Goal: Complete application form

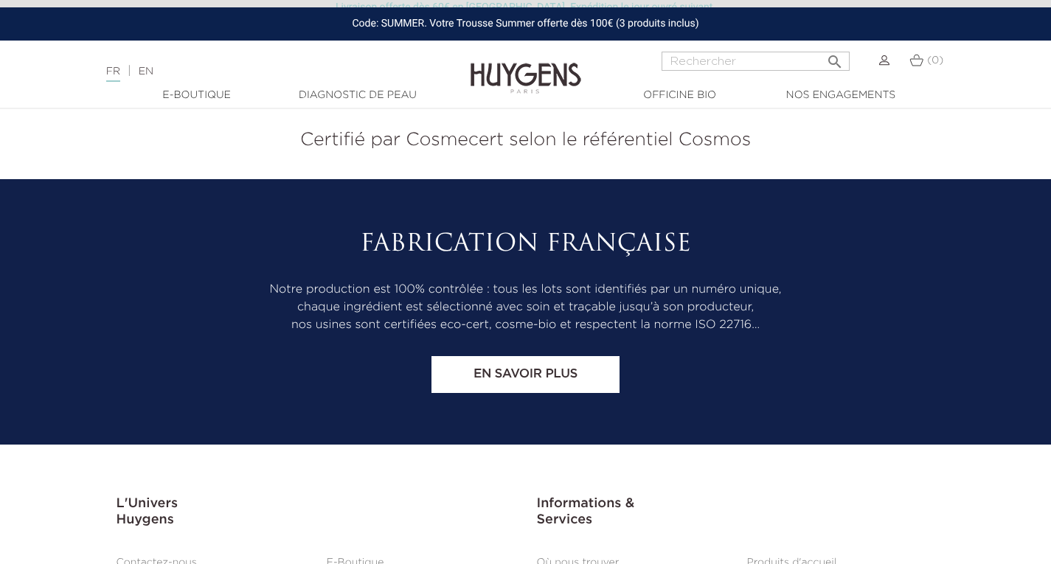
scroll to position [6157, 0]
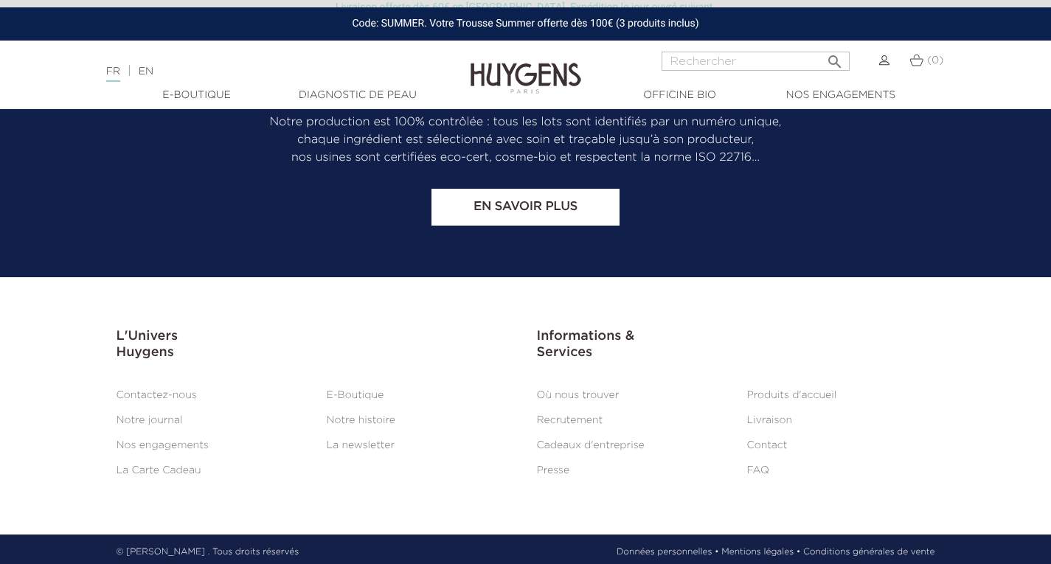
click at [771, 442] on link "Contact" at bounding box center [767, 445] width 41 height 10
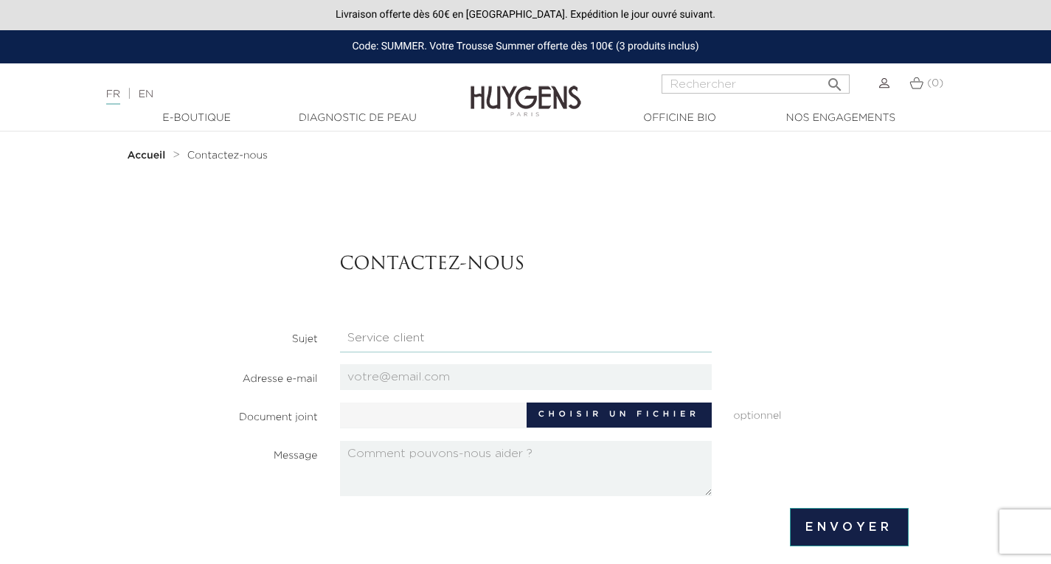
click at [381, 338] on select "Candidatures Boutiques Candidatures Siège Partenariats Relations Presse Service…" at bounding box center [526, 338] width 372 height 28
select select "4"
click at [340, 324] on select "Candidatures Boutiques Candidatures Siège Partenariats Relations Presse Service…" at bounding box center [526, 338] width 372 height 28
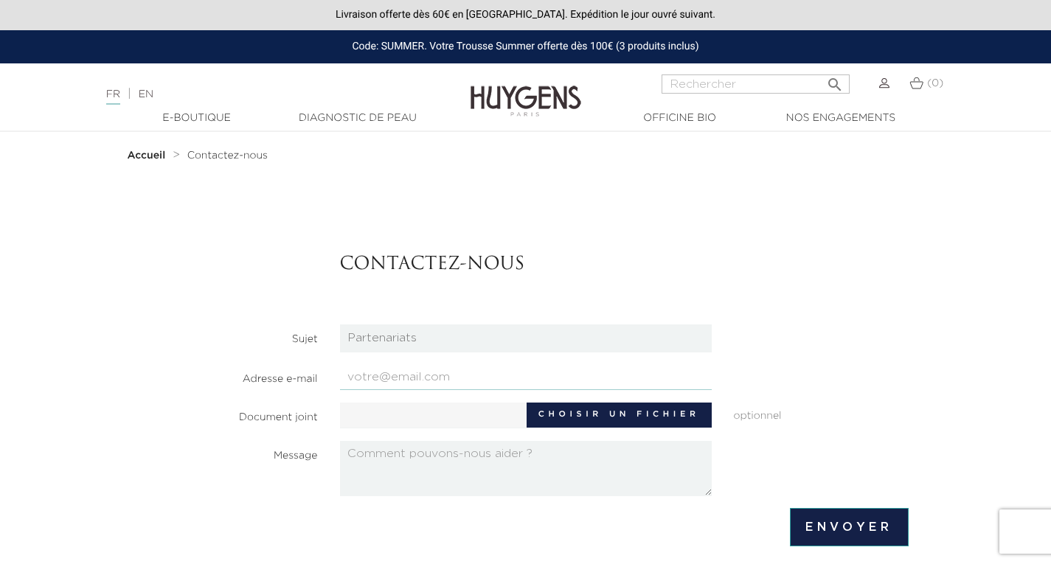
click at [369, 380] on input "email" at bounding box center [526, 377] width 372 height 26
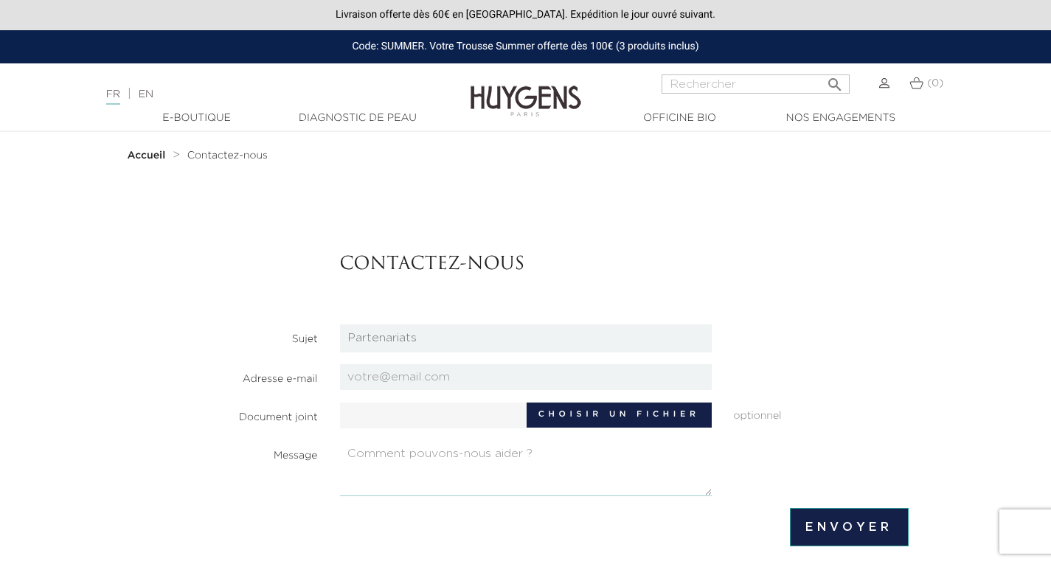
click at [372, 453] on textarea at bounding box center [526, 468] width 372 height 55
paste textarea "Bonjour Sébastien, Votre développement international avec L'Huile Absolue et vo…"
click at [452, 454] on textarea at bounding box center [526, 468] width 372 height 55
type textarea "Bonjour Sébastien, Votre développement international avec L'Huile Absolue et vo…"
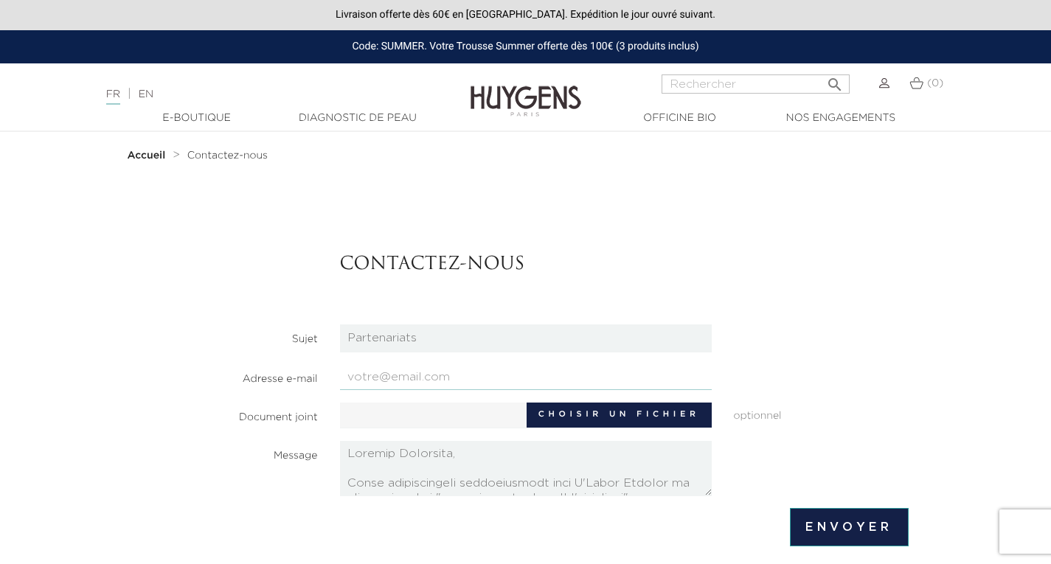
click at [383, 375] on input "email" at bounding box center [526, 377] width 372 height 26
click at [413, 380] on input "email" at bounding box center [526, 377] width 372 height 26
paste input "ishola.tairou@gmail.com"
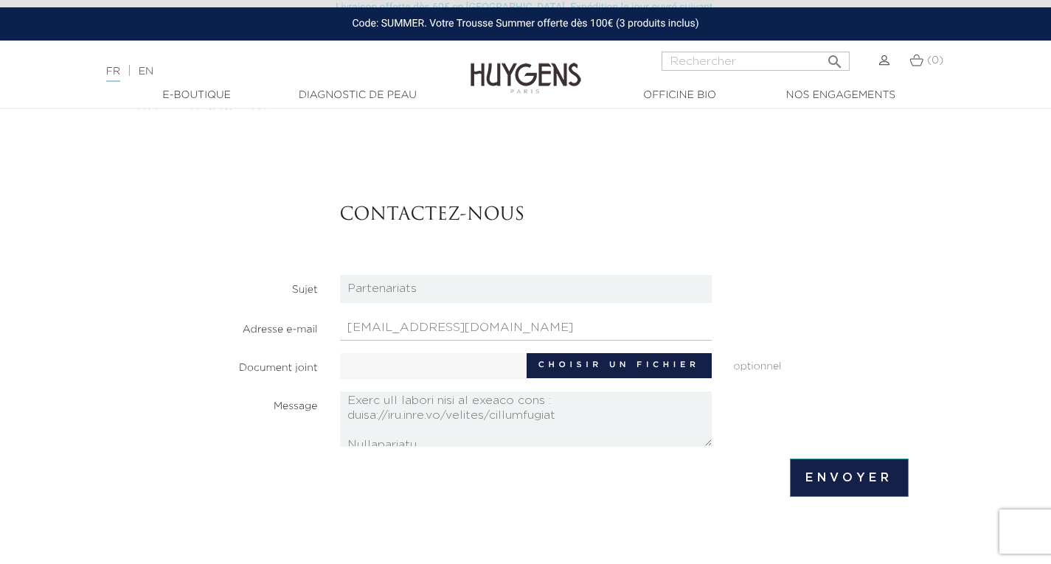
scroll to position [398, 0]
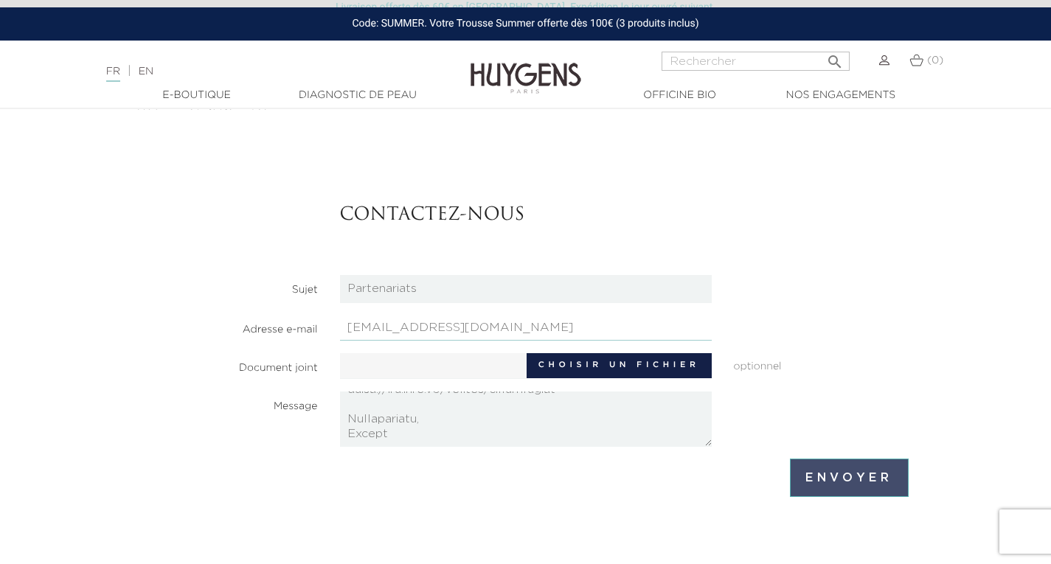
type input "ishola.tairou@gmail.com"
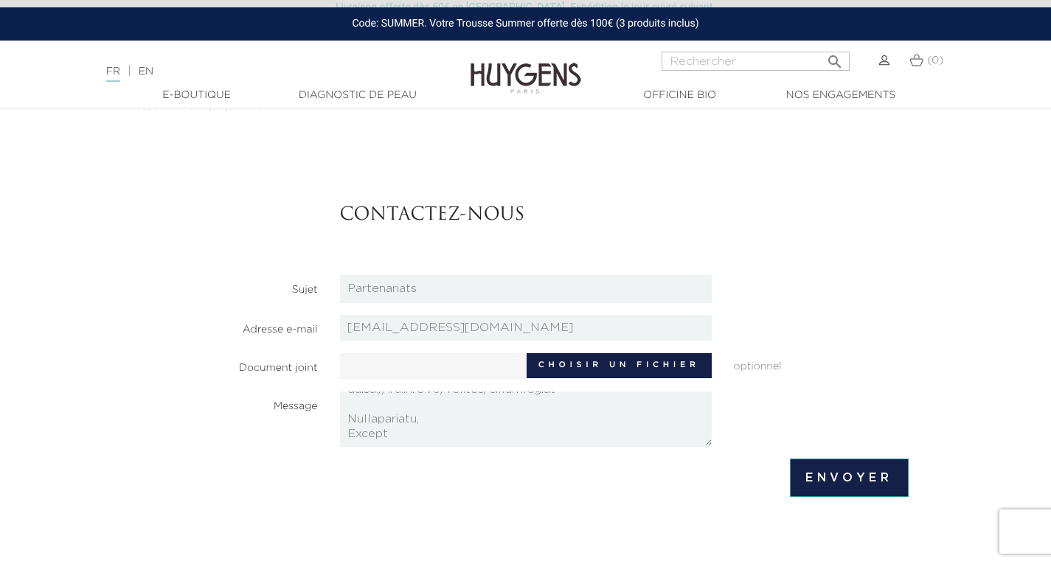
drag, startPoint x: 821, startPoint y: 475, endPoint x: 495, endPoint y: 479, distance: 325.2
click at [495, 479] on footer "Envoyer" at bounding box center [525, 478] width 765 height 38
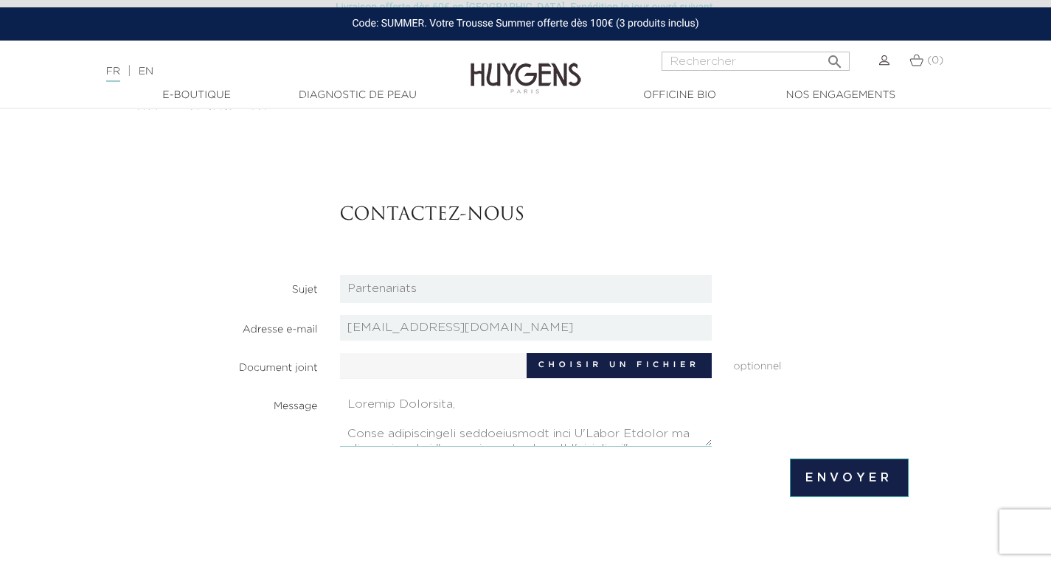
drag, startPoint x: 452, startPoint y: 403, endPoint x: 395, endPoint y: 403, distance: 56.8
click at [395, 403] on textarea at bounding box center [526, 419] width 372 height 55
type textarea "Bonjour, Votre développement international avec L'Huile Absolue et votre approc…"
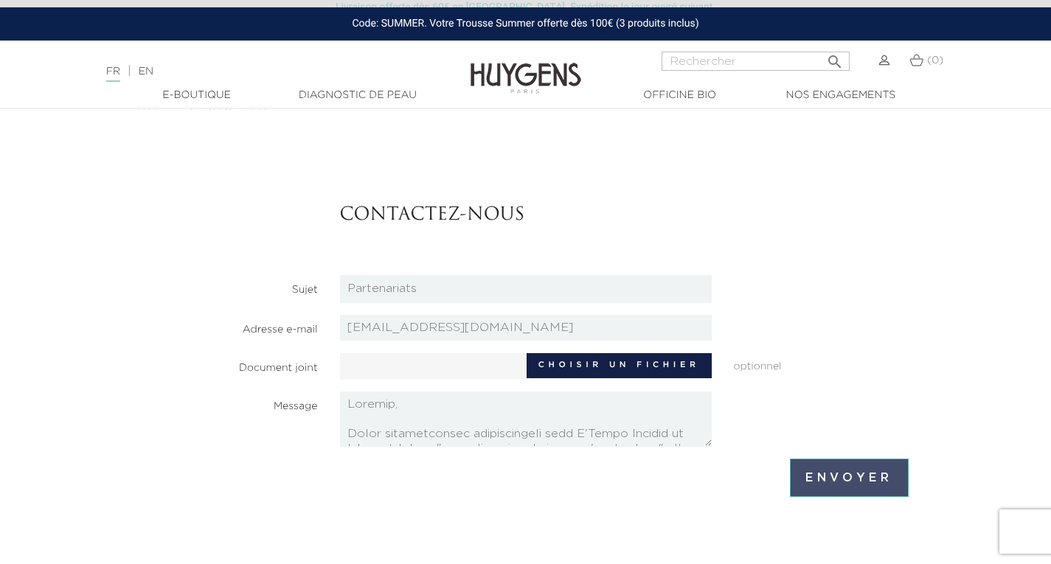
click at [821, 481] on input "Envoyer" at bounding box center [849, 478] width 118 height 38
